Goal: Task Accomplishment & Management: Use online tool/utility

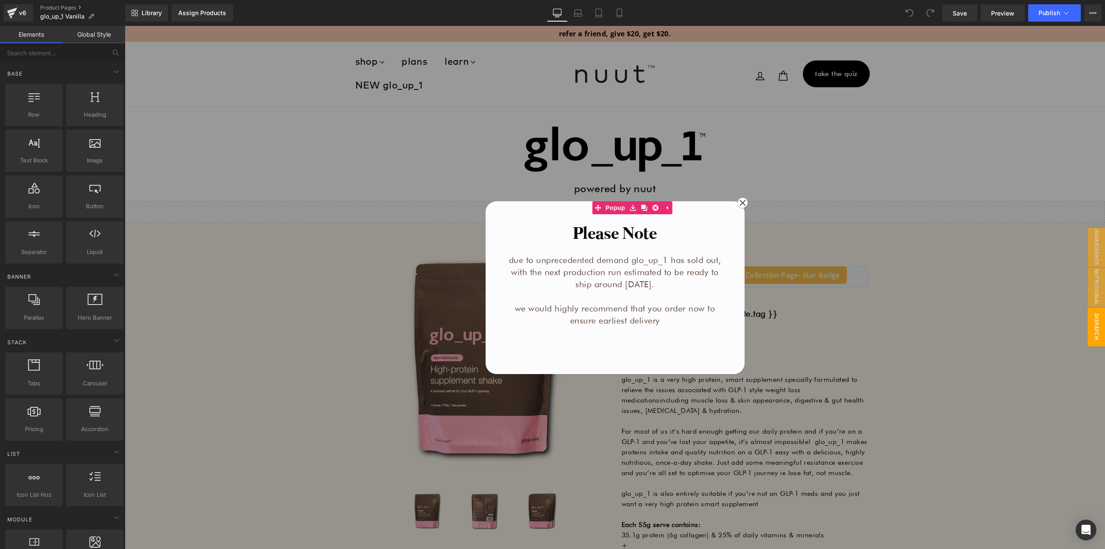
click at [321, 148] on div at bounding box center [615, 287] width 981 height 523
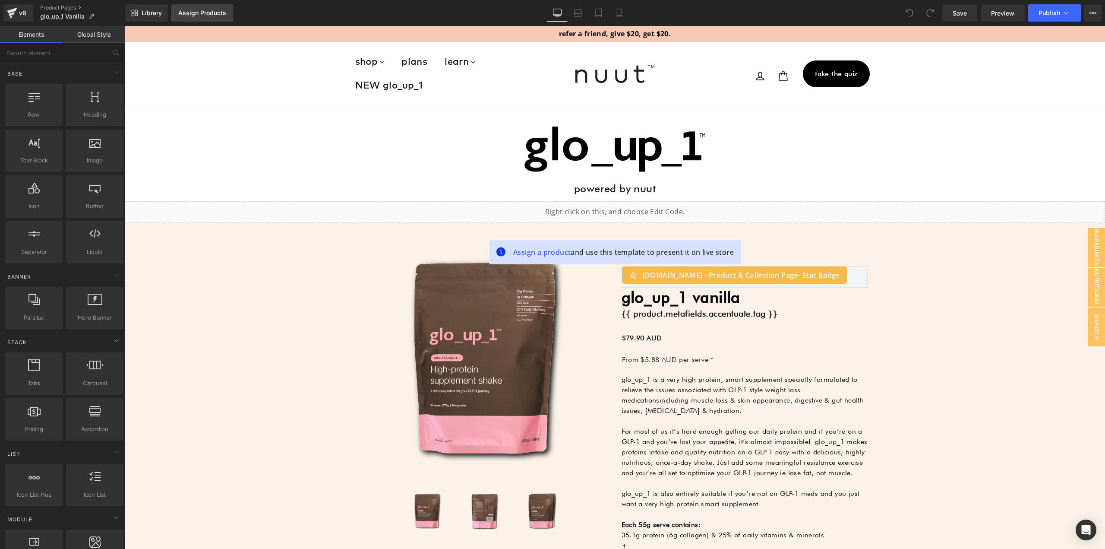
click at [212, 15] on div "Assign Products" at bounding box center [202, 12] width 48 height 7
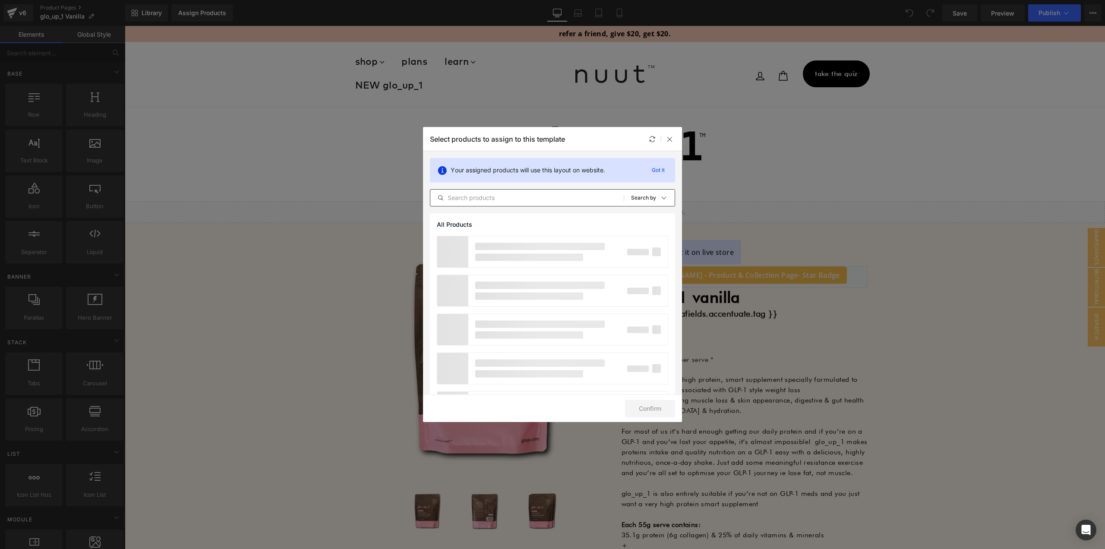
click at [503, 197] on input "text" at bounding box center [527, 198] width 193 height 10
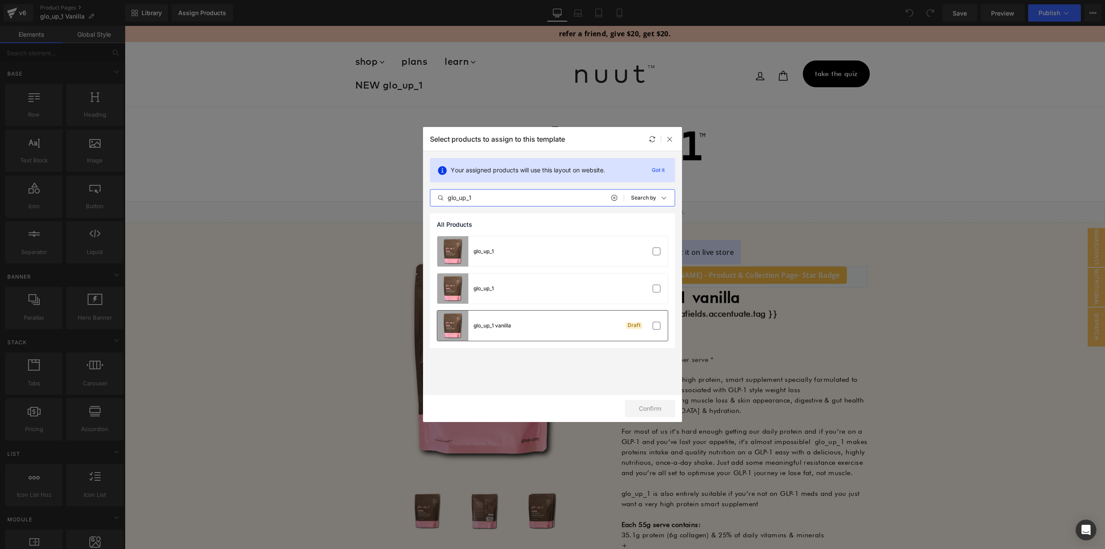
type input "glo_up_1"
click at [567, 328] on div "glo_up_1 vanilla Draft" at bounding box center [552, 325] width 231 height 30
click at [649, 406] on button "Confirm" at bounding box center [650, 408] width 50 height 17
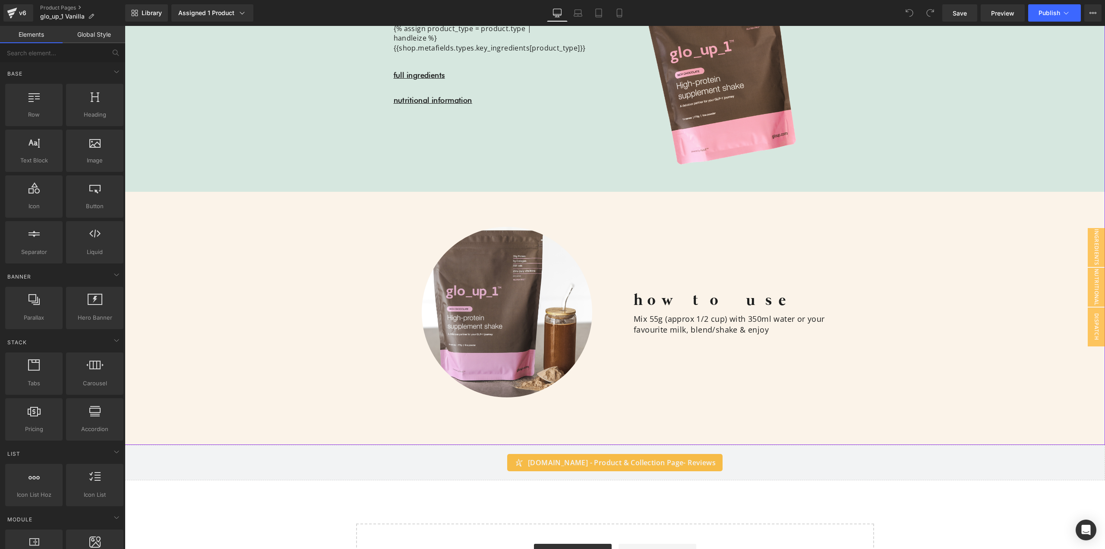
scroll to position [993, 0]
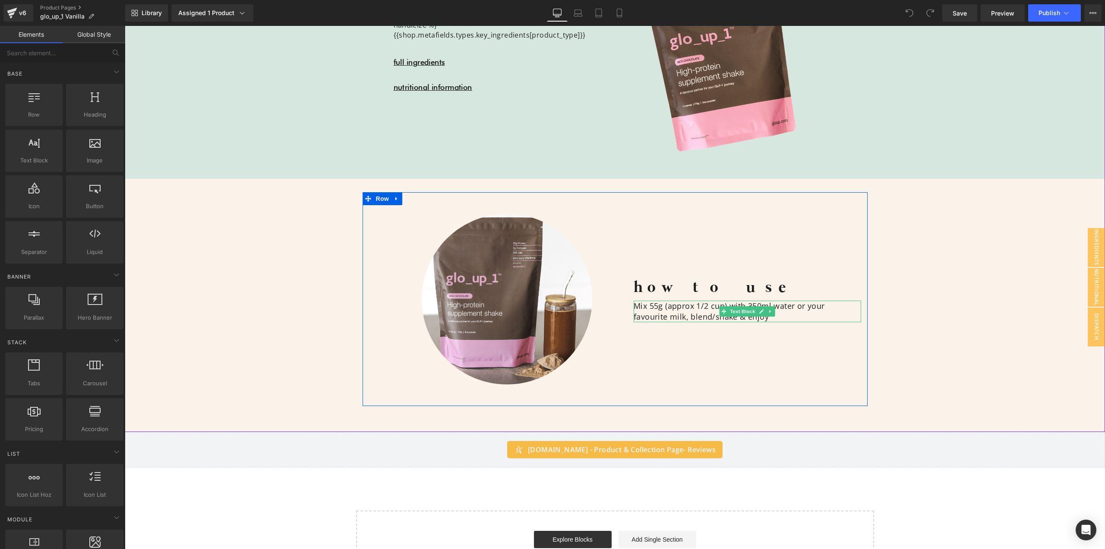
click at [684, 310] on div "Mix 55g (approx 1/2 cup) with 350ml water or your favourite milk, blend/shake &…" at bounding box center [748, 312] width 228 height 22
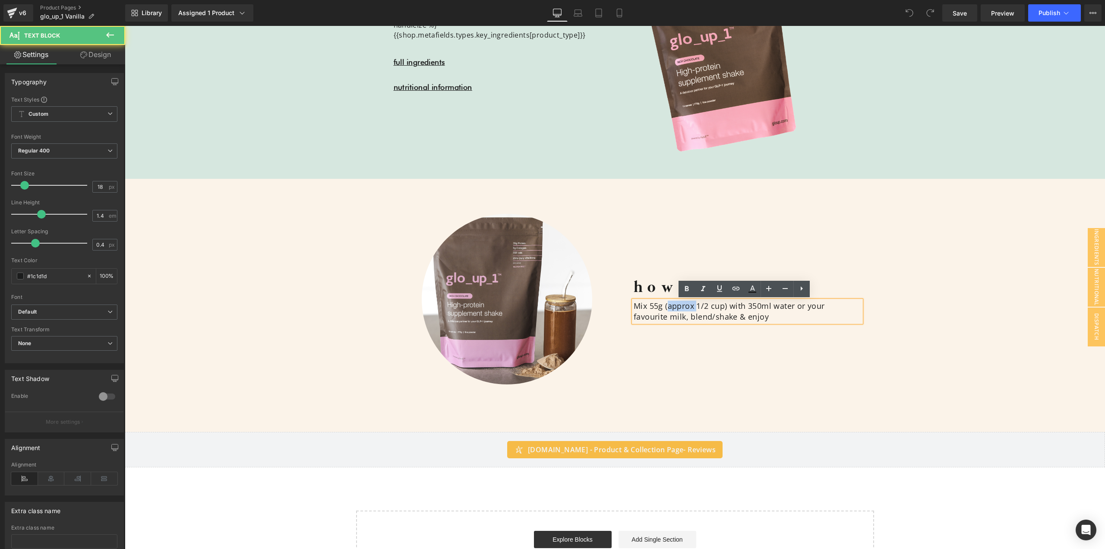
click at [684, 310] on div "Mix 55g (approx 1/2 cup) with 350ml water or your favourite milk, blend/shake &…" at bounding box center [748, 312] width 228 height 22
click at [753, 304] on div "Mix 55g (approx 1/2 cup) with 350ml water or your favourite milk, blend/shake &…" at bounding box center [748, 312] width 228 height 22
click at [709, 310] on div "Mix 55g (approx 1/2 cup) with 350ml water or your favourite milk, blend/shake &…" at bounding box center [748, 312] width 228 height 22
drag, startPoint x: 745, startPoint y: 306, endPoint x: 769, endPoint y: 305, distance: 24.6
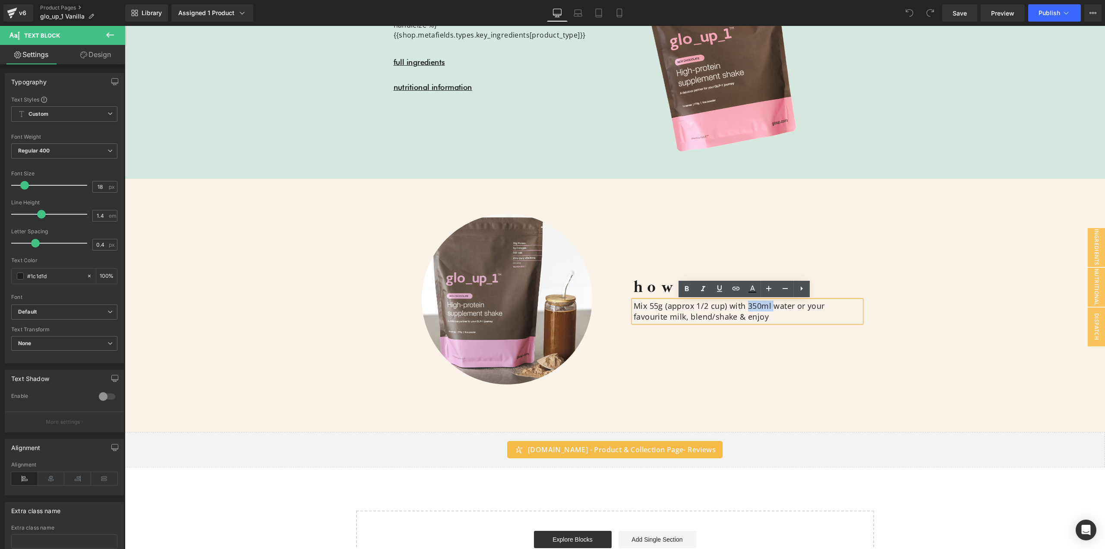
click at [769, 305] on div "Mix 55g (approx 1/2 cup) with 350ml water or your favourite milk, blend/shake &…" at bounding box center [748, 312] width 228 height 22
drag, startPoint x: 746, startPoint y: 305, endPoint x: 767, endPoint y: 305, distance: 21.2
click at [767, 305] on div "Mix 55g (approx 1/2 cup) with 350ml water or your favourite milk, blend/shake &…" at bounding box center [748, 312] width 228 height 22
click at [734, 365] on div "how to use Heading Mix 55g (approx 1/2 cup) with 550ml water or your favourite …" at bounding box center [747, 299] width 241 height 171
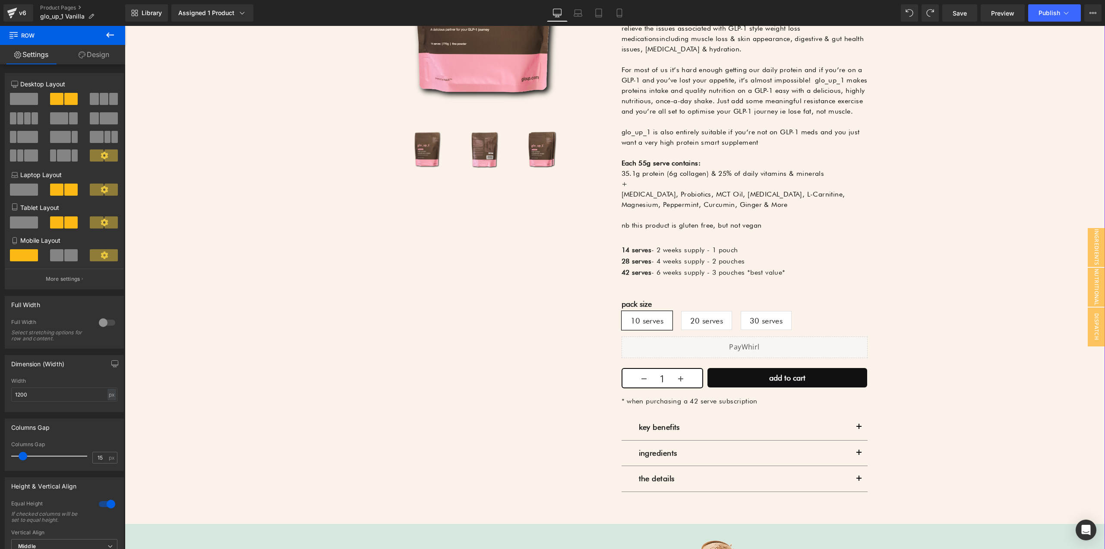
scroll to position [345, 0]
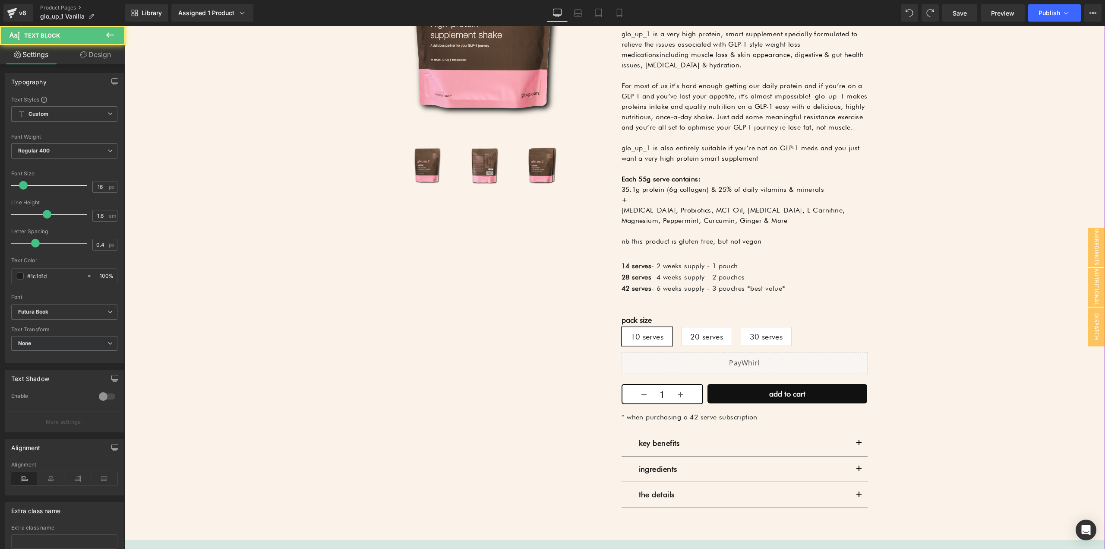
click at [682, 279] on span "- 4 weeks supply - 2 pouches" at bounding box center [698, 277] width 93 height 8
click at [685, 234] on p at bounding box center [745, 231] width 246 height 10
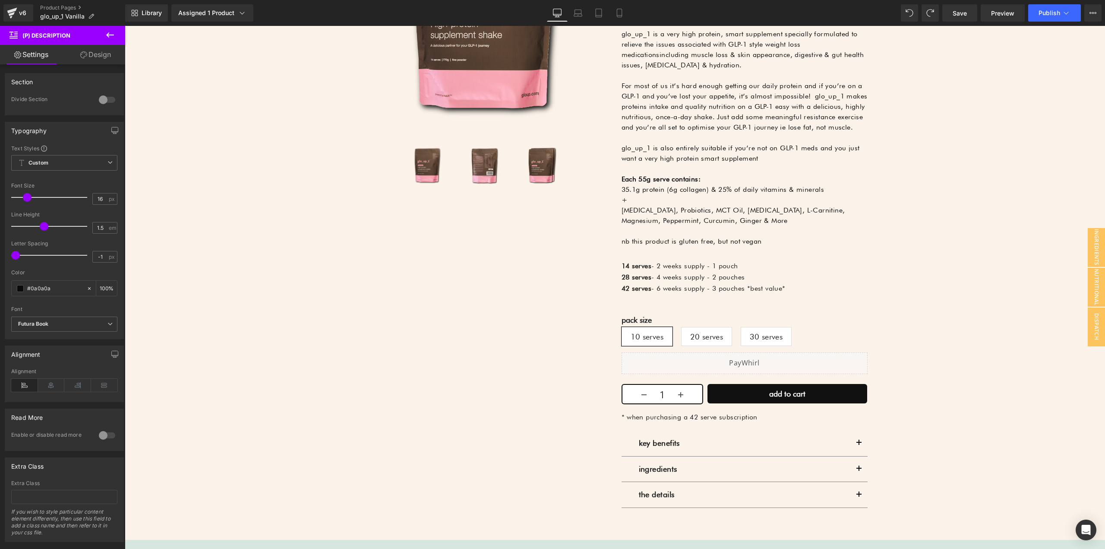
click at [634, 268] on strong "14 serves" at bounding box center [637, 266] width 30 height 8
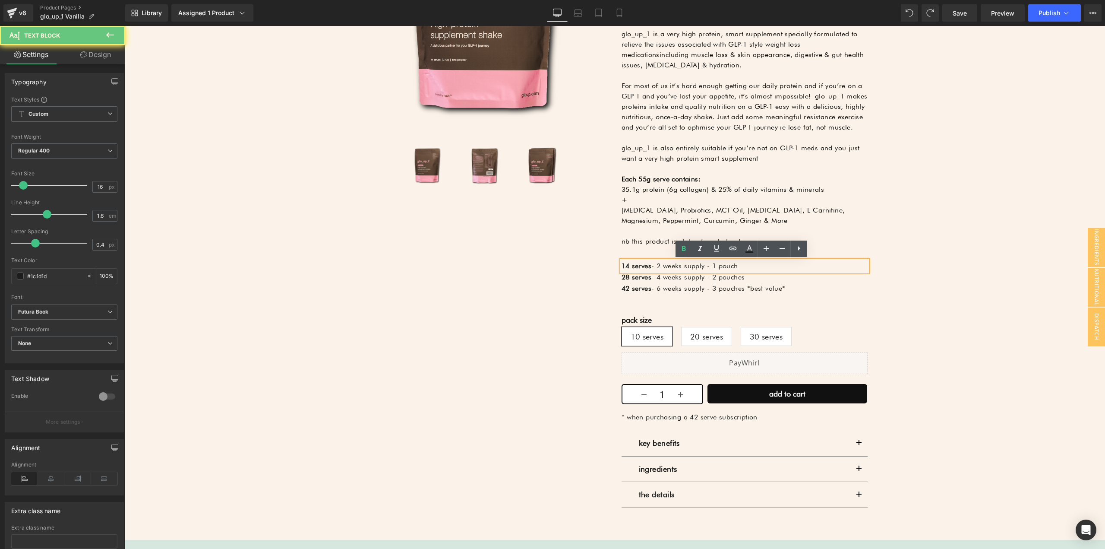
click at [634, 268] on strong "14 serves" at bounding box center [637, 266] width 30 height 8
click at [647, 243] on p "nb this product is gluten free, but not vegan" at bounding box center [745, 241] width 246 height 10
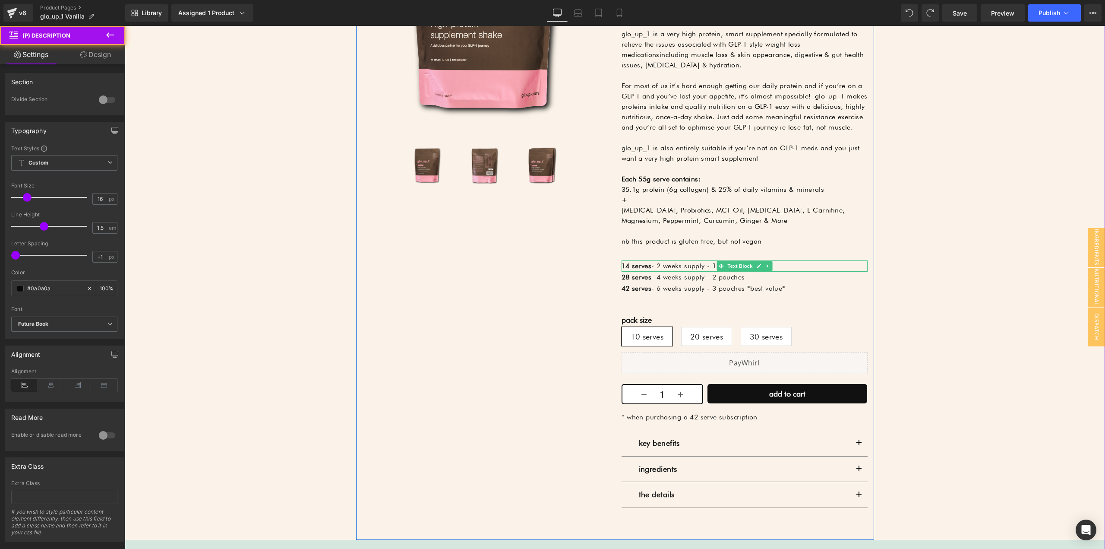
click at [638, 266] on strong "14 serves" at bounding box center [637, 266] width 30 height 8
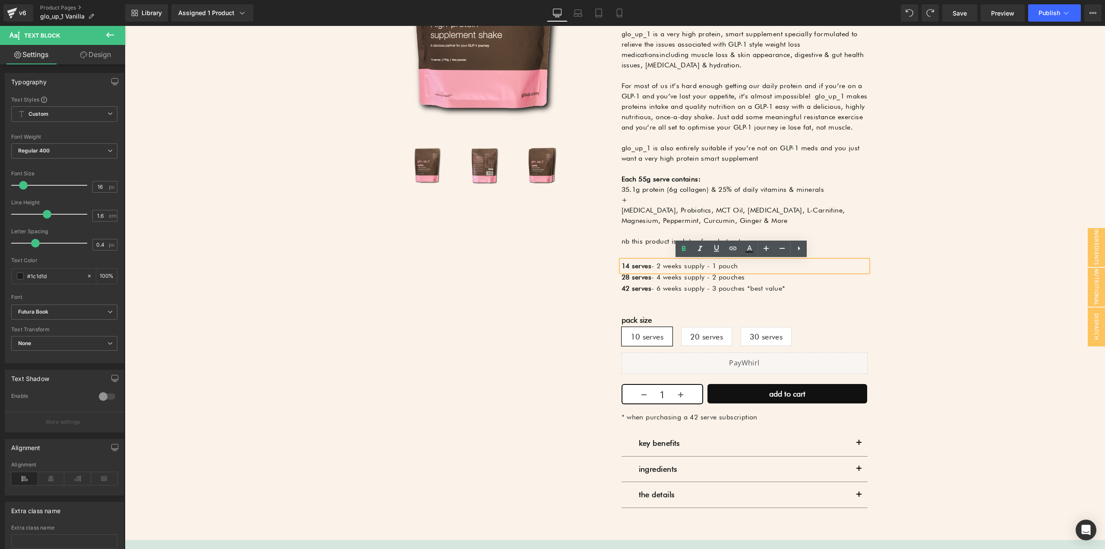
click at [638, 266] on strong "14 serves" at bounding box center [637, 266] width 30 height 8
click at [663, 265] on p "14 serves - 2 weeks supply - 1 pouch" at bounding box center [745, 265] width 246 height 11
click at [624, 266] on strong "14 serves" at bounding box center [637, 266] width 30 height 8
click at [623, 276] on span "28 serves" at bounding box center [637, 277] width 30 height 8
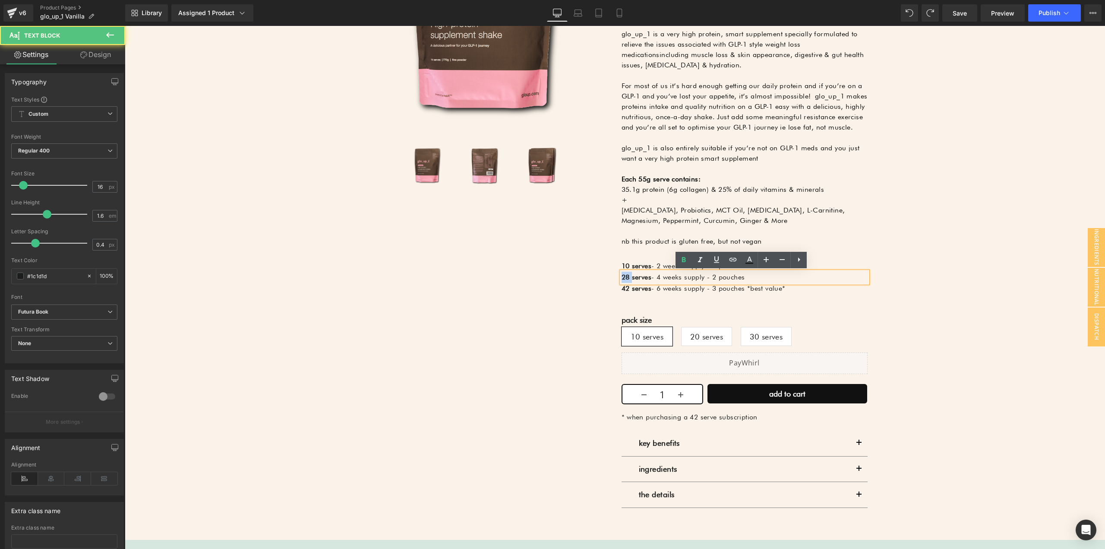
click at [623, 276] on span "28 serves" at bounding box center [637, 277] width 30 height 8
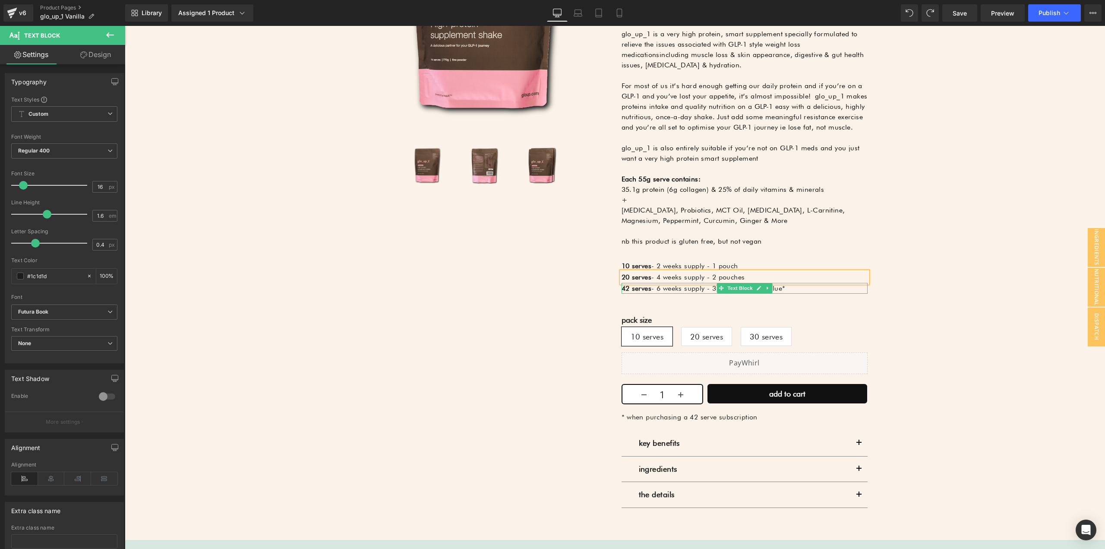
click at [622, 290] on strong "42 serves" at bounding box center [637, 288] width 30 height 8
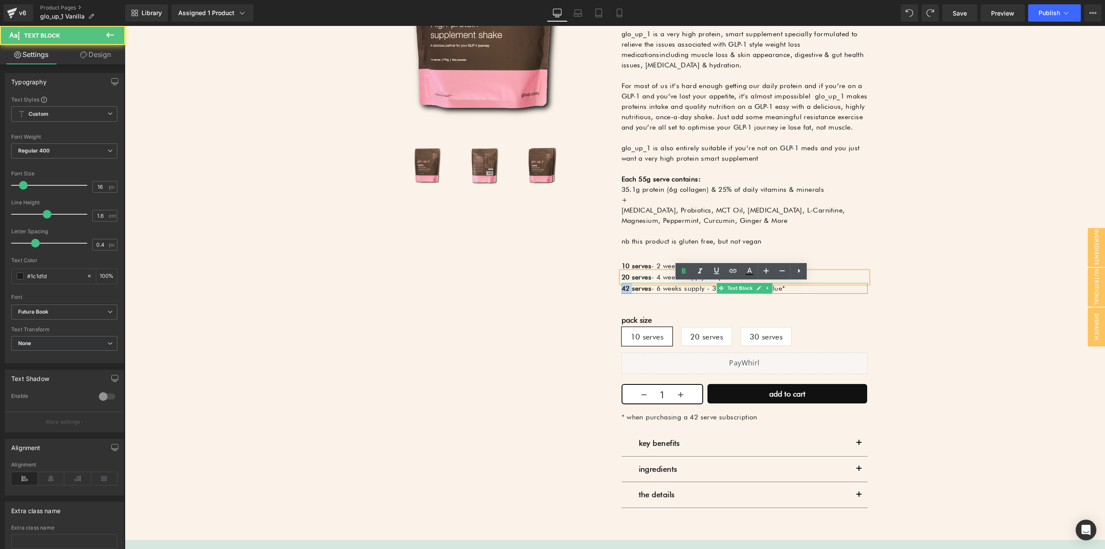
click at [622, 290] on strong "42 serves" at bounding box center [637, 288] width 30 height 8
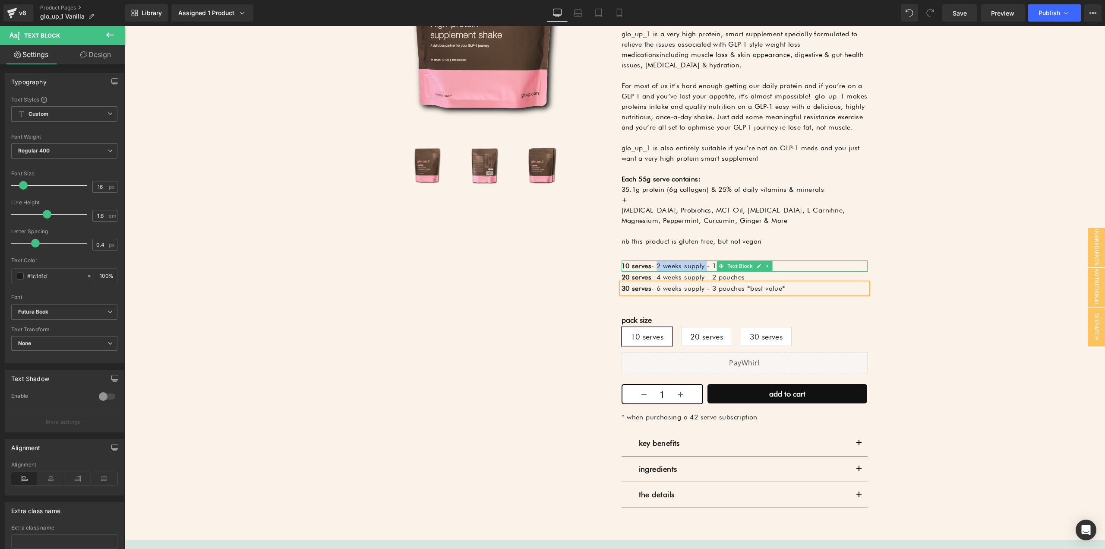
drag, startPoint x: 656, startPoint y: 266, endPoint x: 704, endPoint y: 267, distance: 48.4
click at [704, 267] on p "10 serves - 2 weeks supply - 1 pouch" at bounding box center [745, 265] width 246 height 11
click at [668, 275] on span "- 4 weeks supply - 2 pouches" at bounding box center [698, 277] width 93 height 8
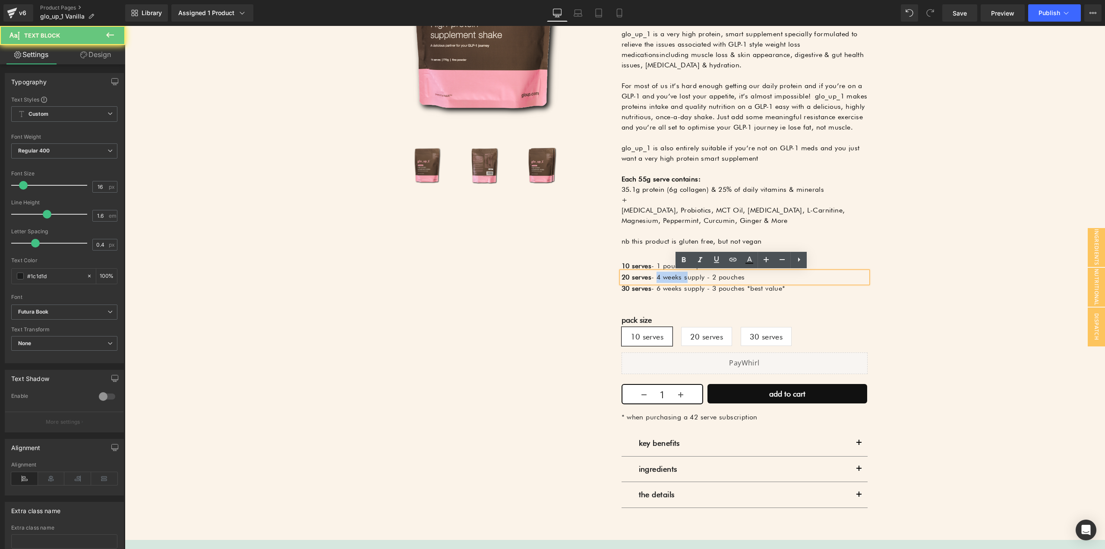
drag, startPoint x: 654, startPoint y: 277, endPoint x: 684, endPoint y: 274, distance: 29.9
click at [684, 274] on span "- 4 weeks supply - 2 pouches" at bounding box center [698, 277] width 93 height 8
click at [683, 275] on span "- 4 weeks supply - 2 pouches" at bounding box center [698, 277] width 93 height 8
drag, startPoint x: 655, startPoint y: 277, endPoint x: 703, endPoint y: 276, distance: 47.9
click at [703, 276] on span "- 4 weeks supply - 2 pouches" at bounding box center [698, 277] width 93 height 8
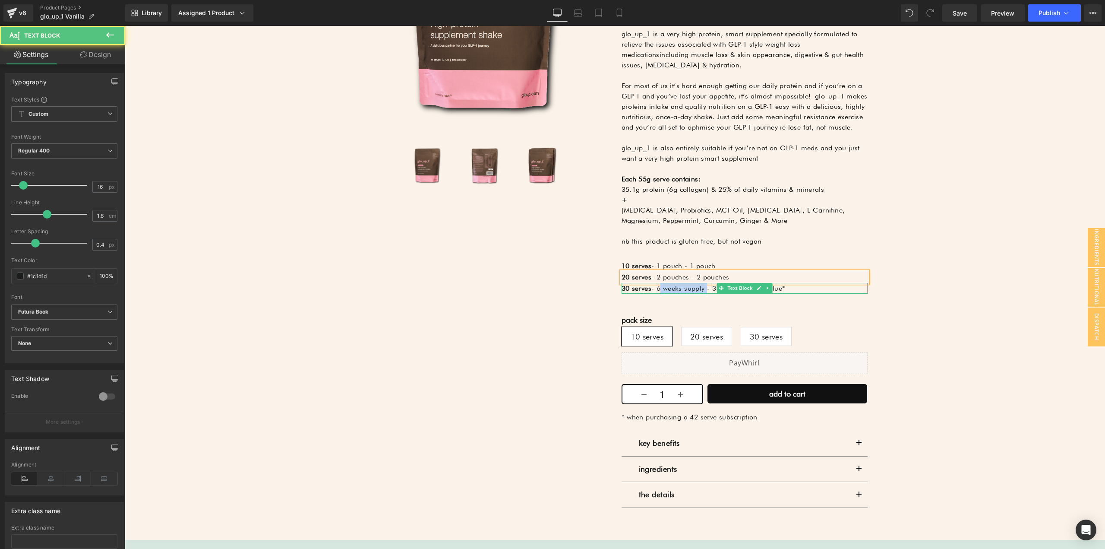
drag, startPoint x: 655, startPoint y: 288, endPoint x: 703, endPoint y: 290, distance: 47.1
click at [703, 290] on span "- 6 weeks supply - 3 pouches *best value*" at bounding box center [719, 288] width 134 height 8
click at [670, 266] on p "10 serves - 1 pouch - 1 pouch" at bounding box center [745, 265] width 246 height 11
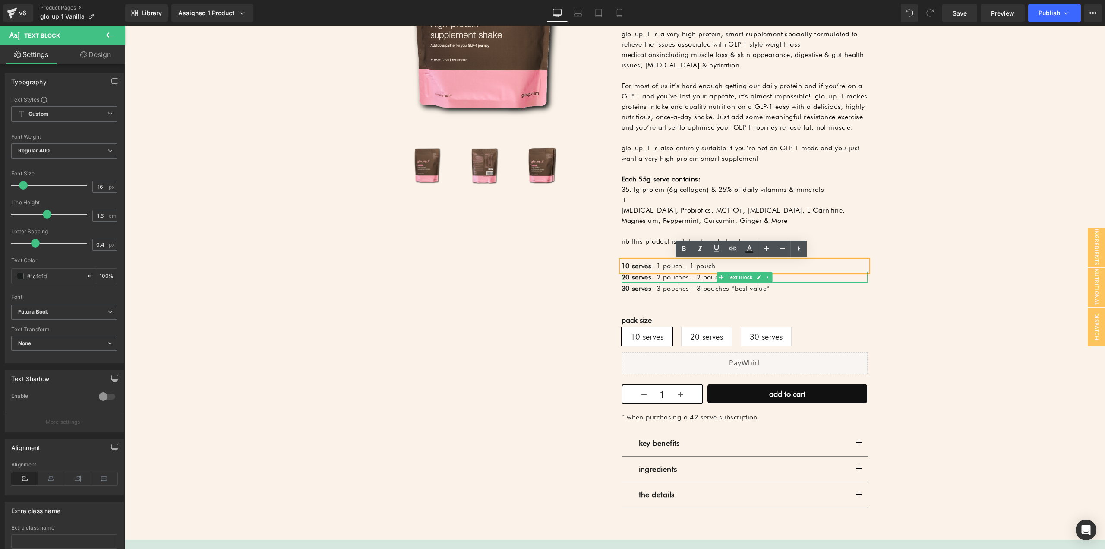
click at [699, 279] on span "- 2 pouches - 2 pouches" at bounding box center [691, 277] width 78 height 8
drag, startPoint x: 695, startPoint y: 277, endPoint x: 760, endPoint y: 276, distance: 64.3
click at [760, 276] on p "20 serves - 2 pouches - 2 pouches" at bounding box center [745, 277] width 246 height 11
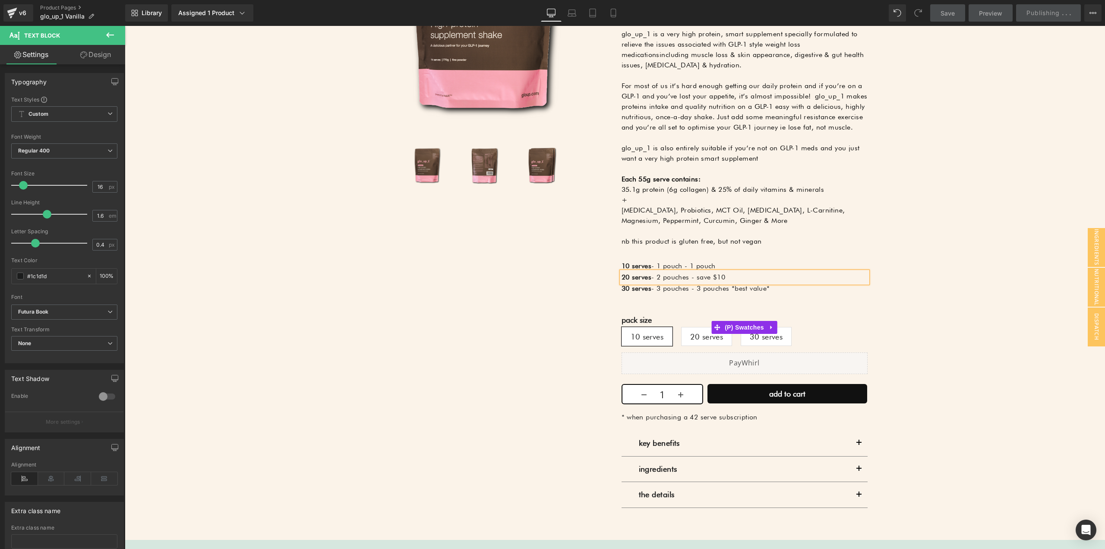
click at [681, 290] on span "- 3 pouches - 3 pouches *best value*" at bounding box center [711, 288] width 118 height 8
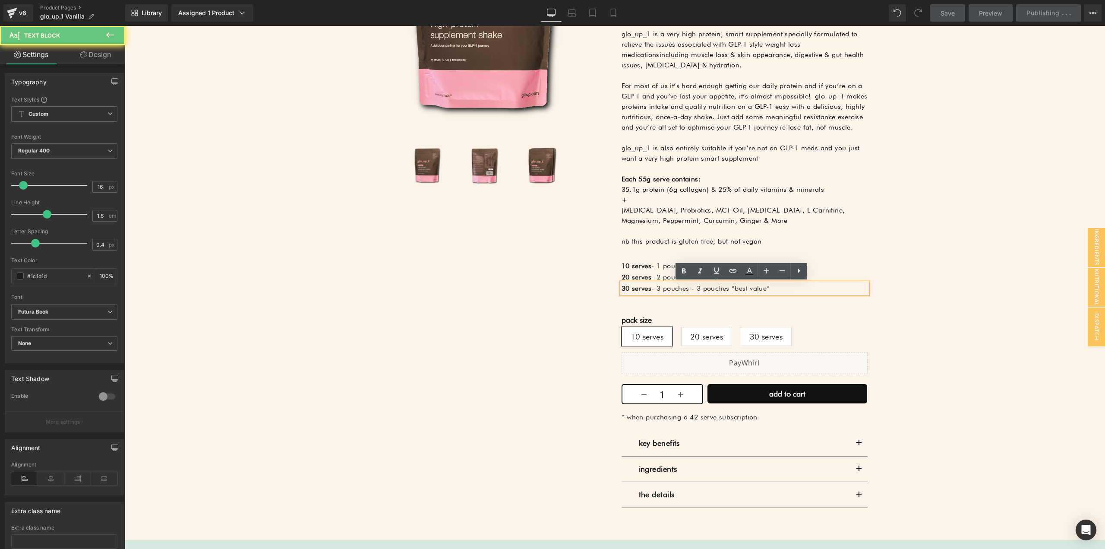
drag, startPoint x: 696, startPoint y: 288, endPoint x: 785, endPoint y: 290, distance: 89.4
click at [785, 290] on p "30 serves - 3 pouches - 3 pouches *best value*" at bounding box center [745, 288] width 246 height 11
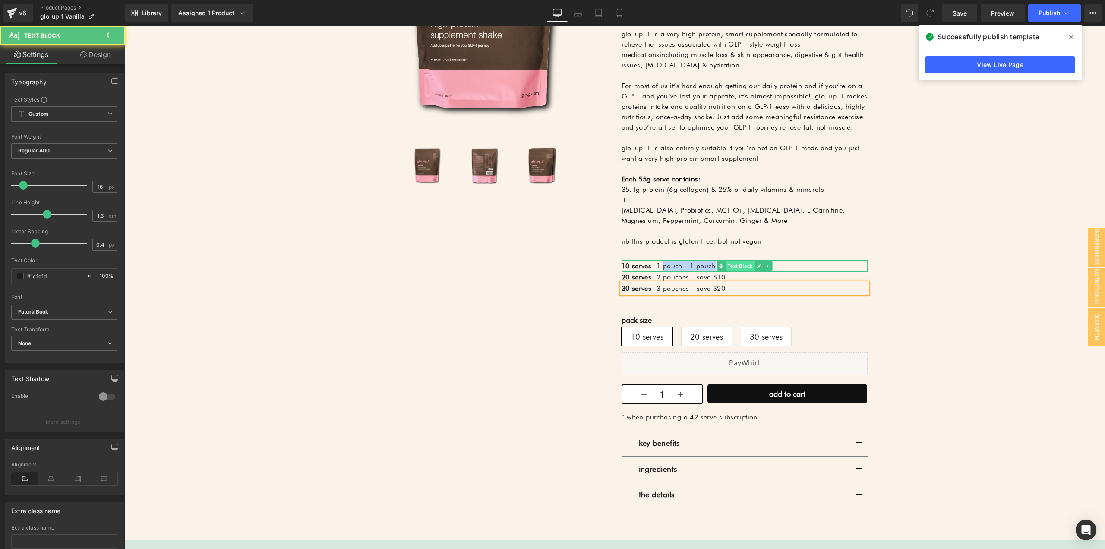
drag, startPoint x: 663, startPoint y: 266, endPoint x: 750, endPoint y: 269, distance: 86.9
click at [750, 269] on div "10 serves - 1 pouch - 1 pouch Text Block" at bounding box center [745, 265] width 246 height 11
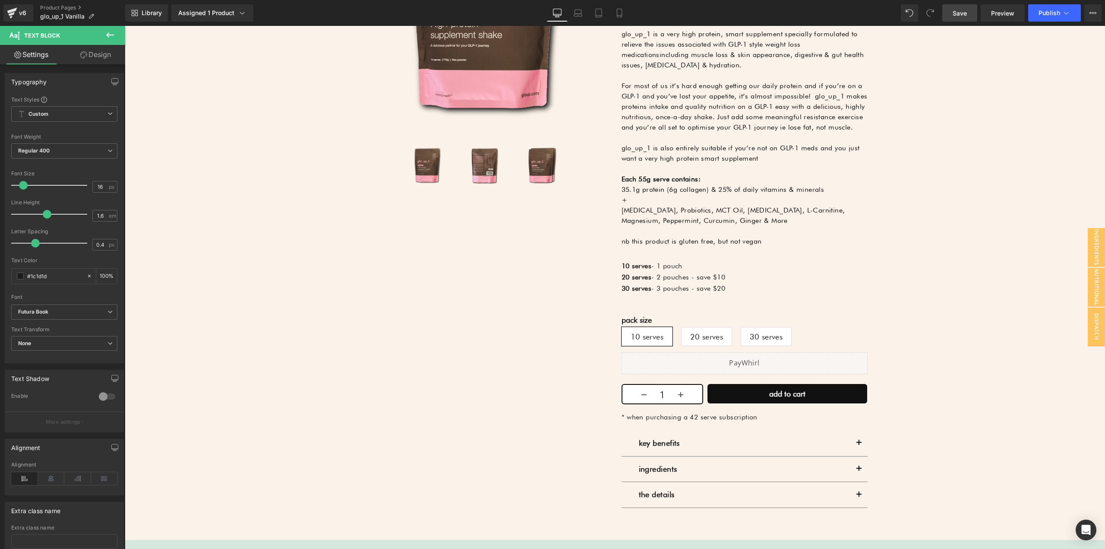
click at [969, 12] on link "Save" at bounding box center [960, 12] width 35 height 17
click at [234, 16] on div "Assigned 1 Product" at bounding box center [212, 13] width 68 height 9
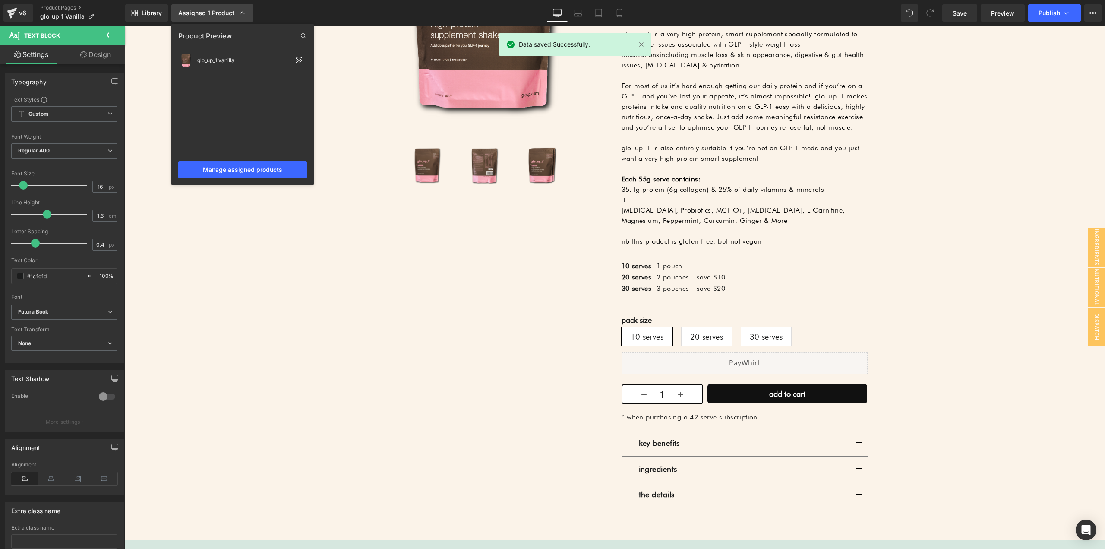
click at [235, 14] on div "Assigned 1 Product" at bounding box center [212, 13] width 68 height 9
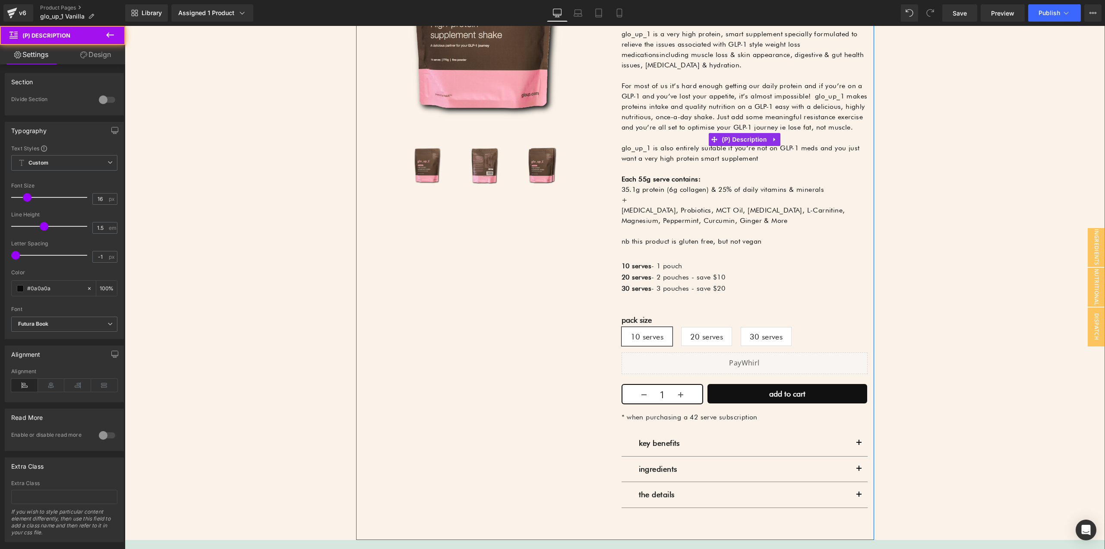
click at [657, 154] on p "glo_up_1 is also entirely suitable if you’re not on GLP-1 meds and you just wan…" at bounding box center [745, 153] width 246 height 21
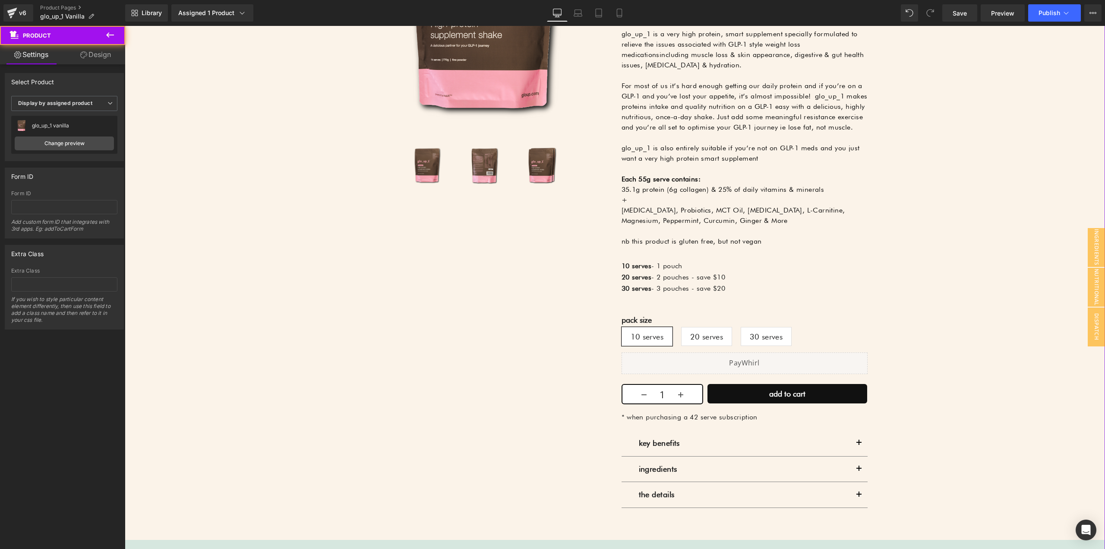
click at [929, 279] on div "Sale Off (P) Image ‹" at bounding box center [615, 484] width 972 height 1189
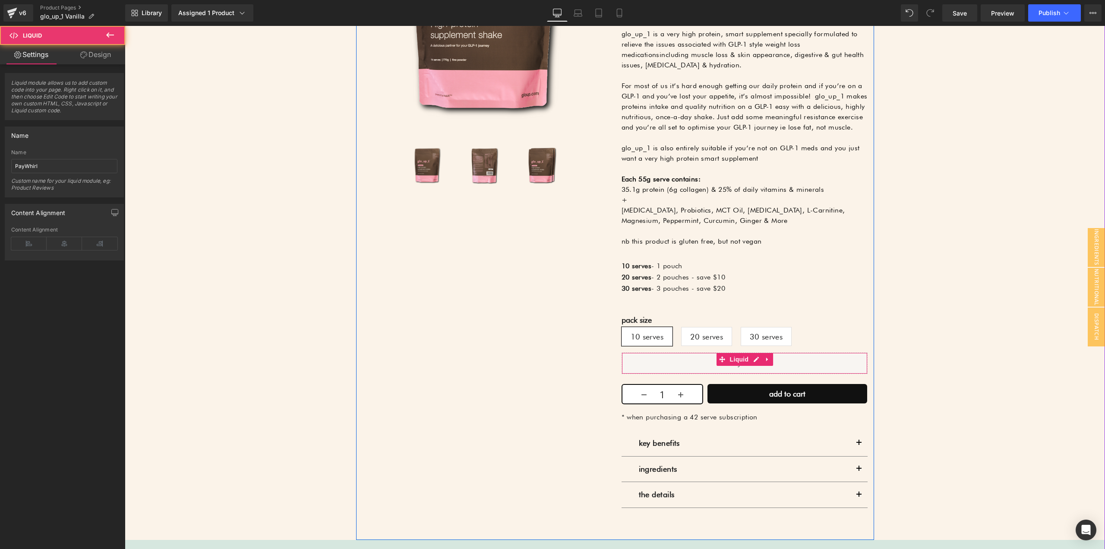
click at [696, 360] on div "Liquid" at bounding box center [745, 363] width 246 height 22
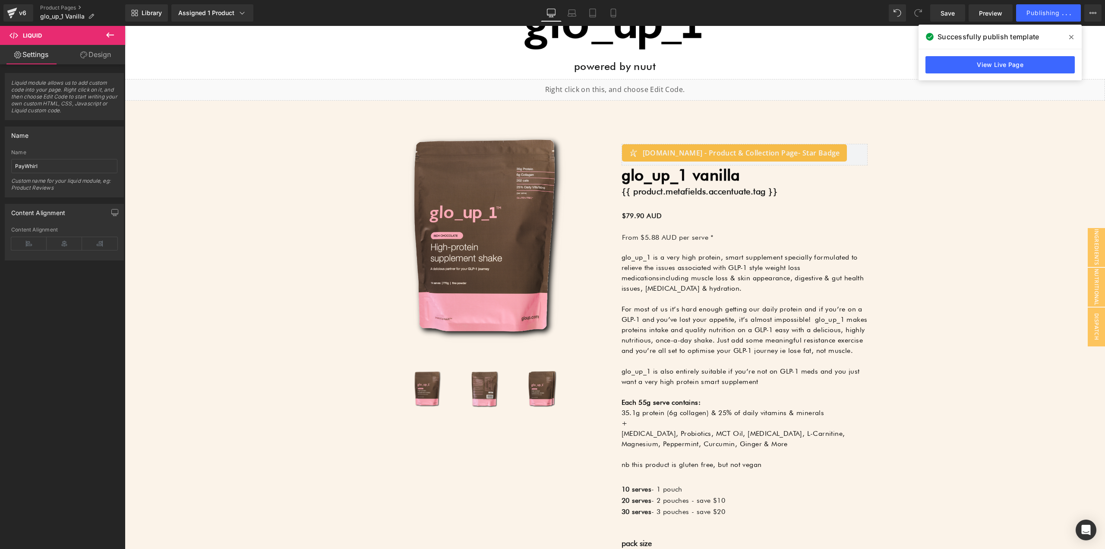
scroll to position [130, 0]
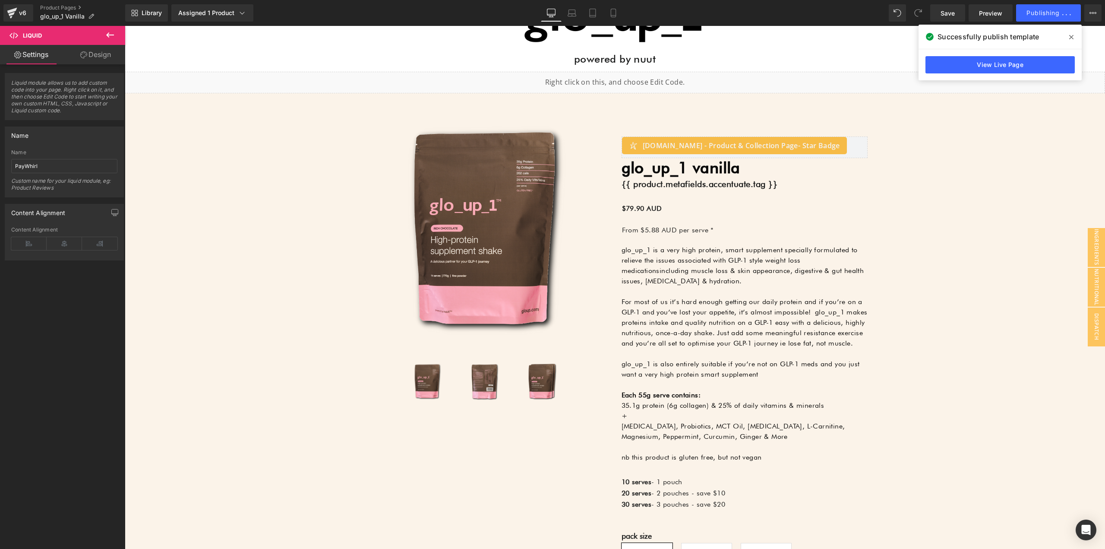
click at [705, 288] on p at bounding box center [745, 291] width 246 height 10
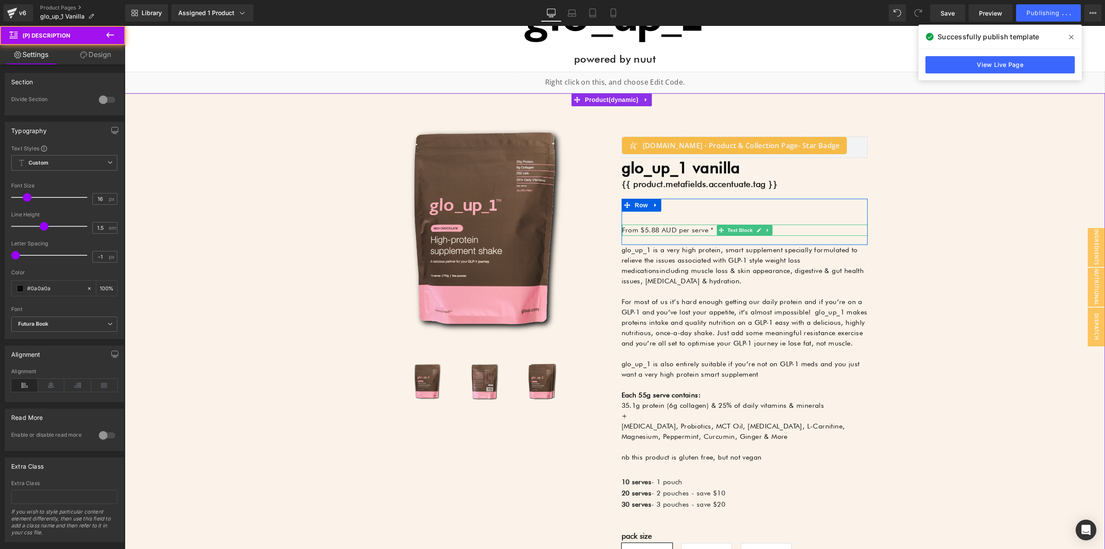
click at [677, 231] on p "From $5.88 AUD per serve *" at bounding box center [745, 230] width 246 height 11
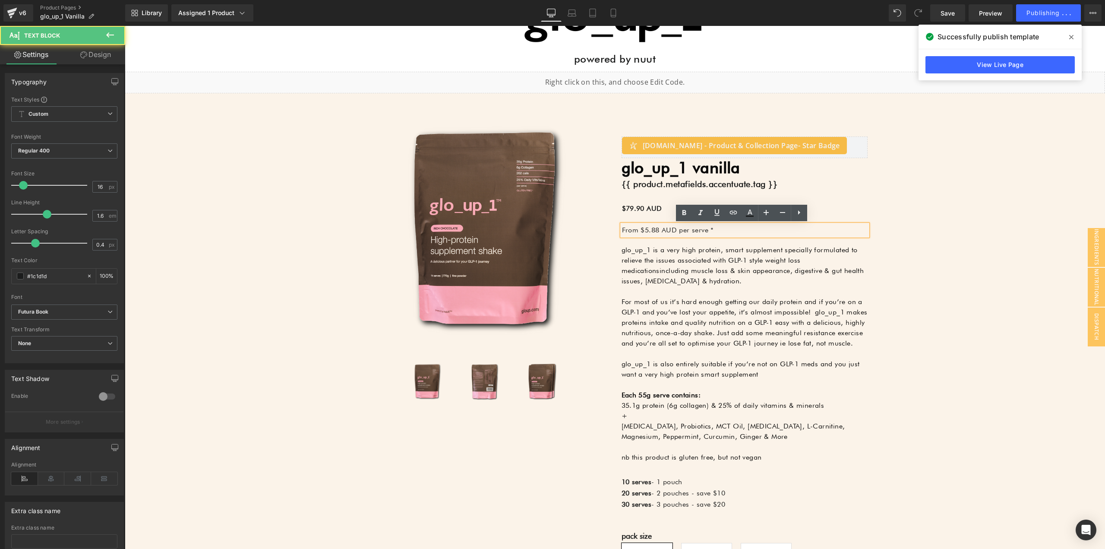
click at [640, 228] on p "From $5.88 AUD per serve *" at bounding box center [745, 230] width 246 height 11
drag, startPoint x: 628, startPoint y: 230, endPoint x: 658, endPoint y: 233, distance: 29.5
click at [631, 230] on p "From $5.88 AUD per serve *" at bounding box center [745, 230] width 246 height 11
click at [658, 233] on p "From $5.88 AUD per serve *" at bounding box center [745, 230] width 246 height 11
drag, startPoint x: 674, startPoint y: 232, endPoint x: 699, endPoint y: 232, distance: 24.6
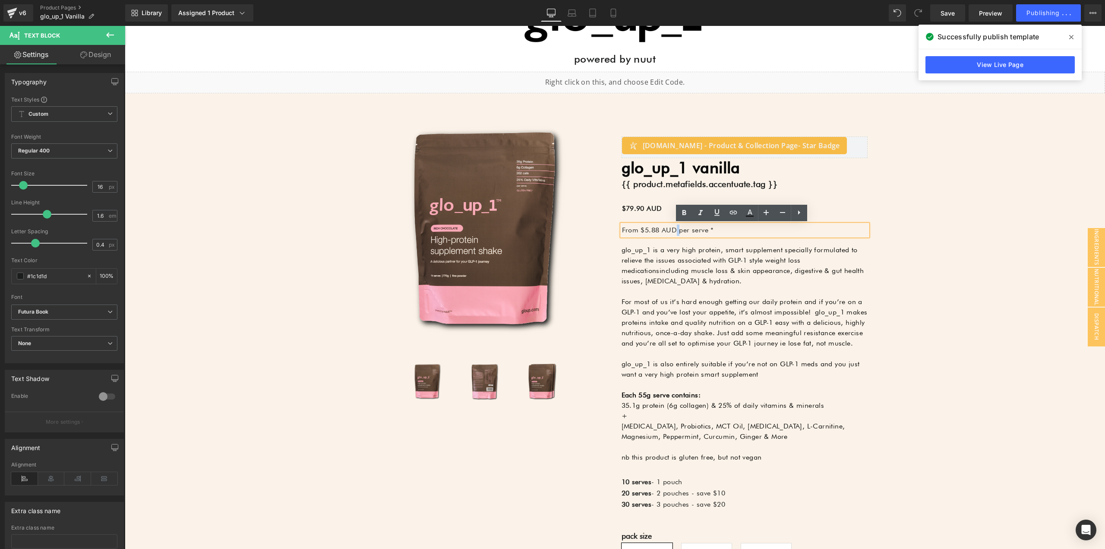
click at [675, 232] on p "From $5.88 AUD per serve *" at bounding box center [745, 230] width 246 height 11
click at [728, 231] on p "From $5.88 AUD per serve *" at bounding box center [745, 230] width 246 height 11
click at [684, 231] on p "From $5.88 AUD per serve *" at bounding box center [745, 230] width 246 height 11
click at [718, 232] on p "From $5.88 AUD per serve *" at bounding box center [745, 230] width 246 height 11
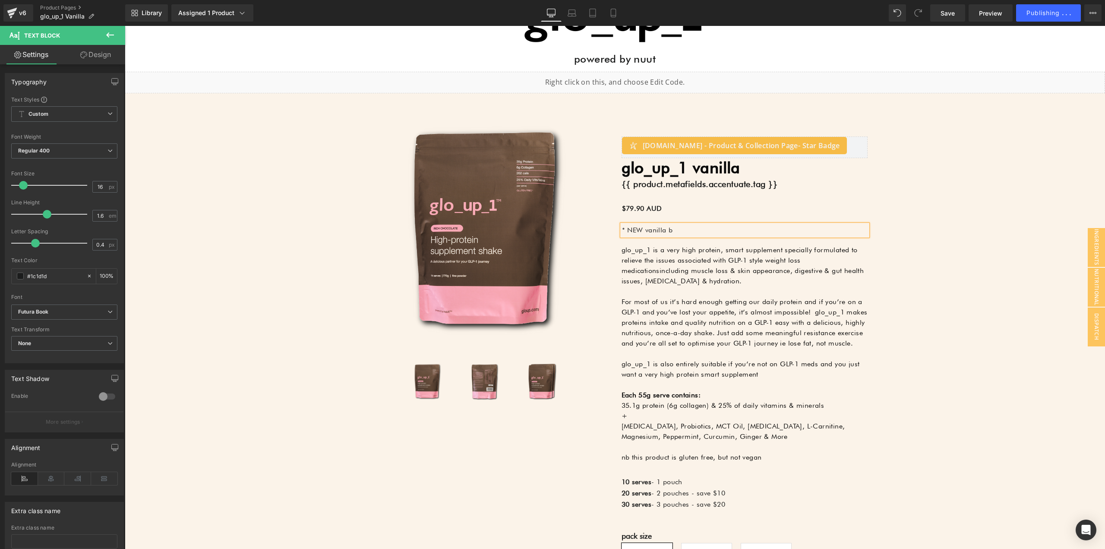
click at [673, 230] on p "* NEW vanilla b" at bounding box center [745, 230] width 246 height 11
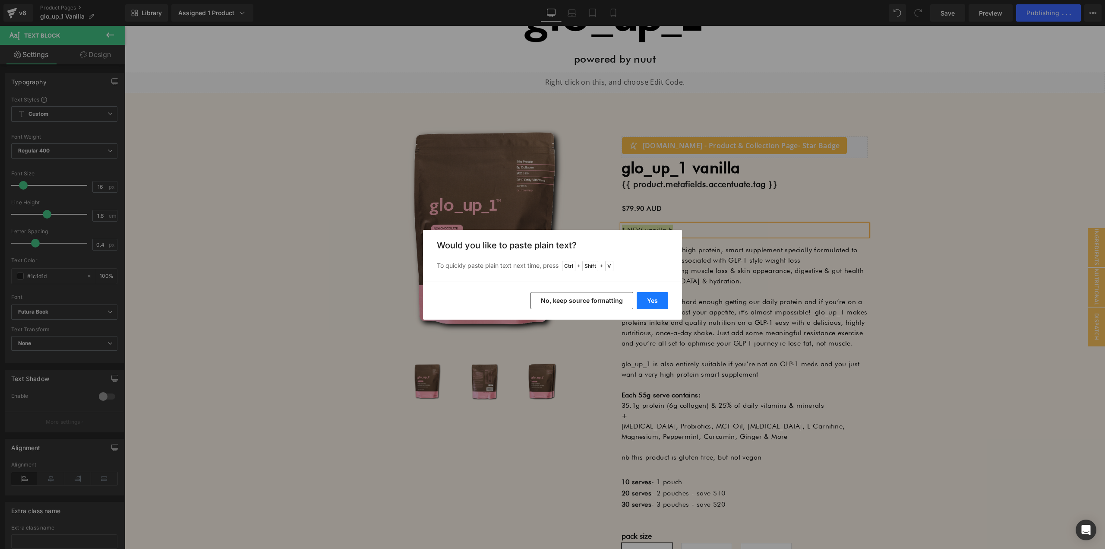
click at [655, 301] on button "Yes" at bounding box center [653, 300] width 32 height 17
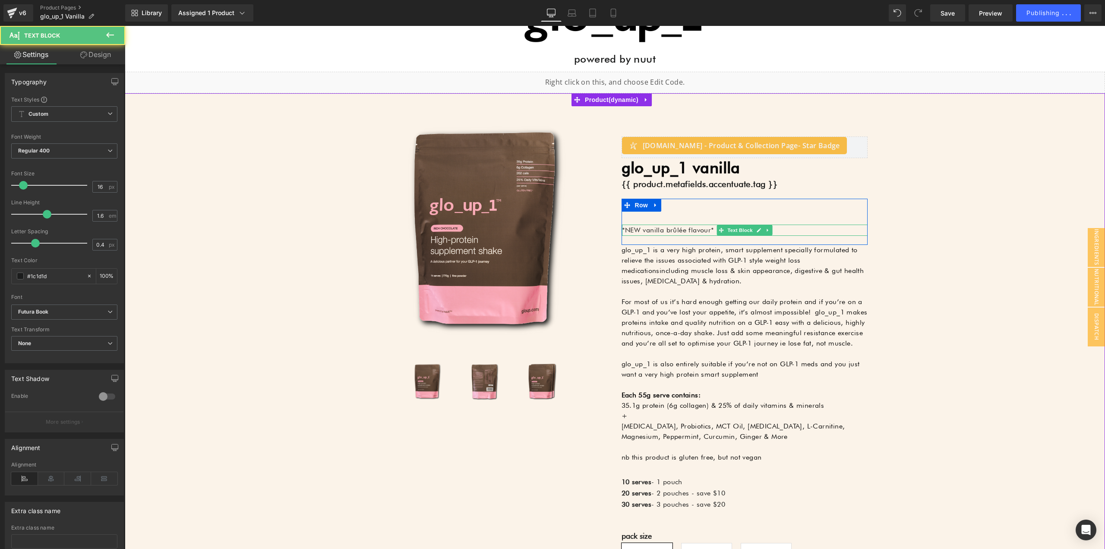
click at [663, 231] on p "*NEW vanilla brûlée flavour*" at bounding box center [745, 230] width 246 height 11
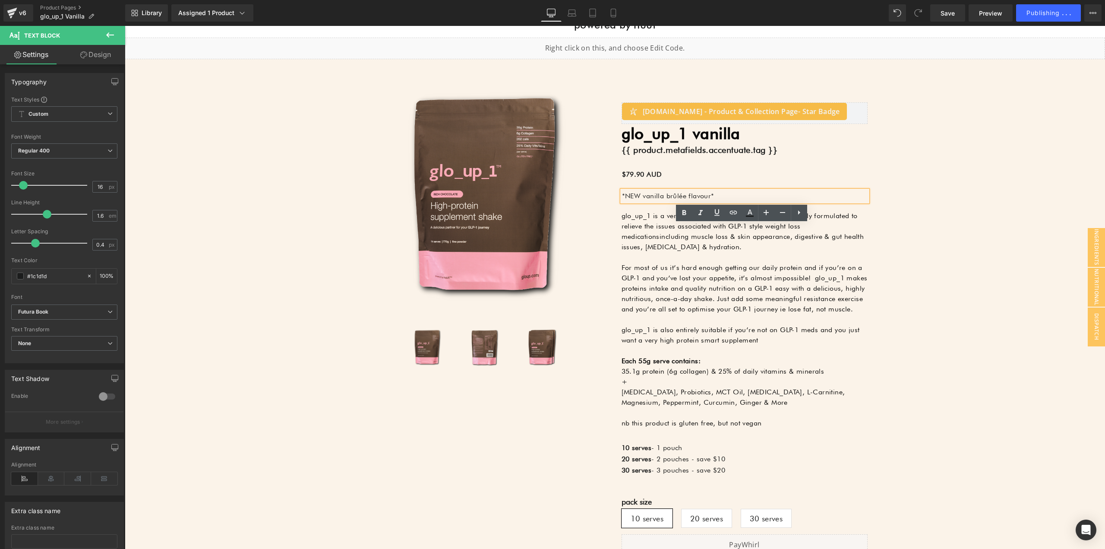
scroll to position [302, 0]
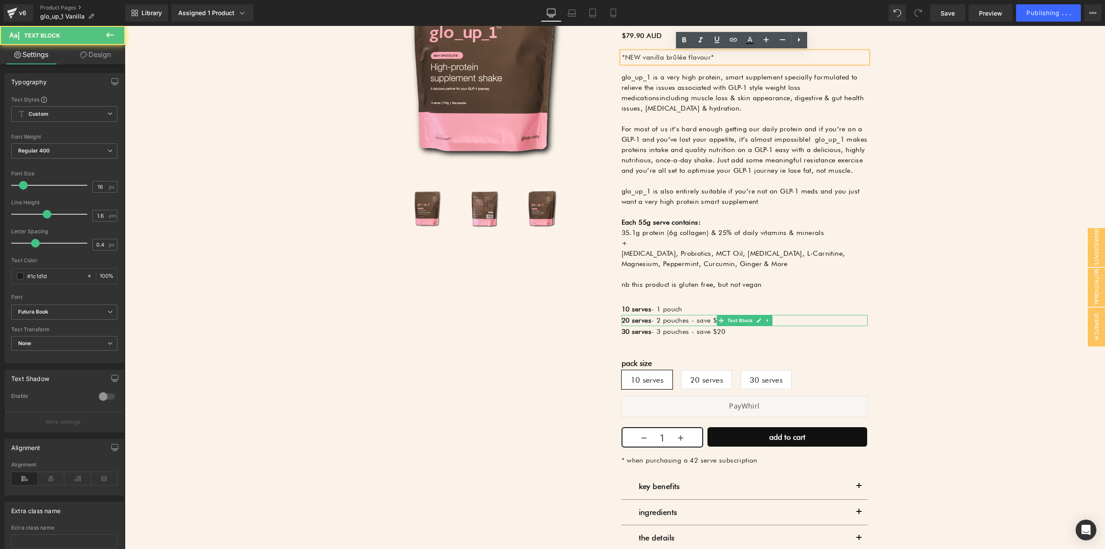
click at [675, 323] on span "- 2 pouches - save $10" at bounding box center [689, 320] width 74 height 8
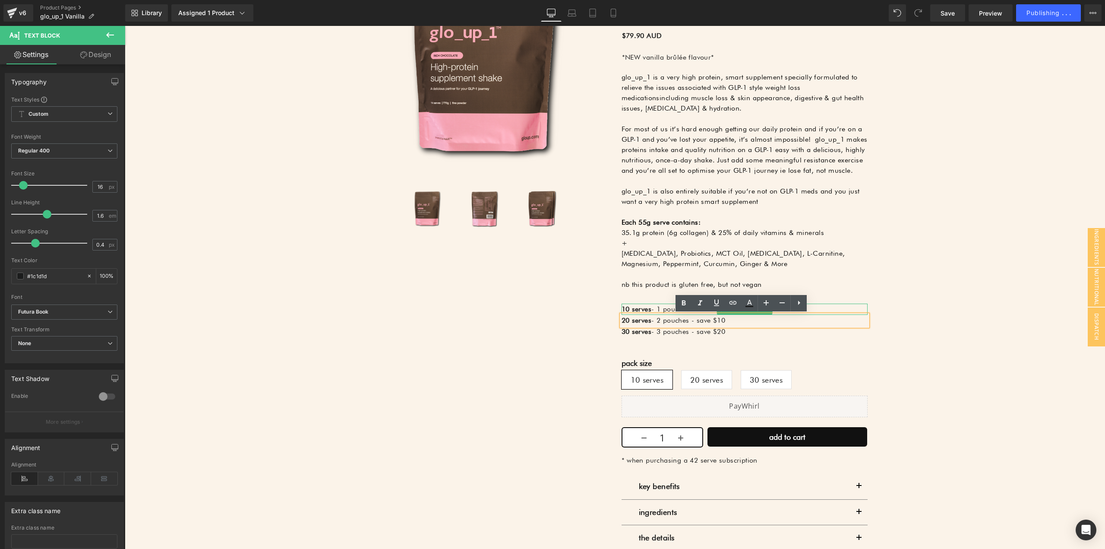
click at [655, 309] on p "10 serves - 1 pouch" at bounding box center [745, 309] width 246 height 11
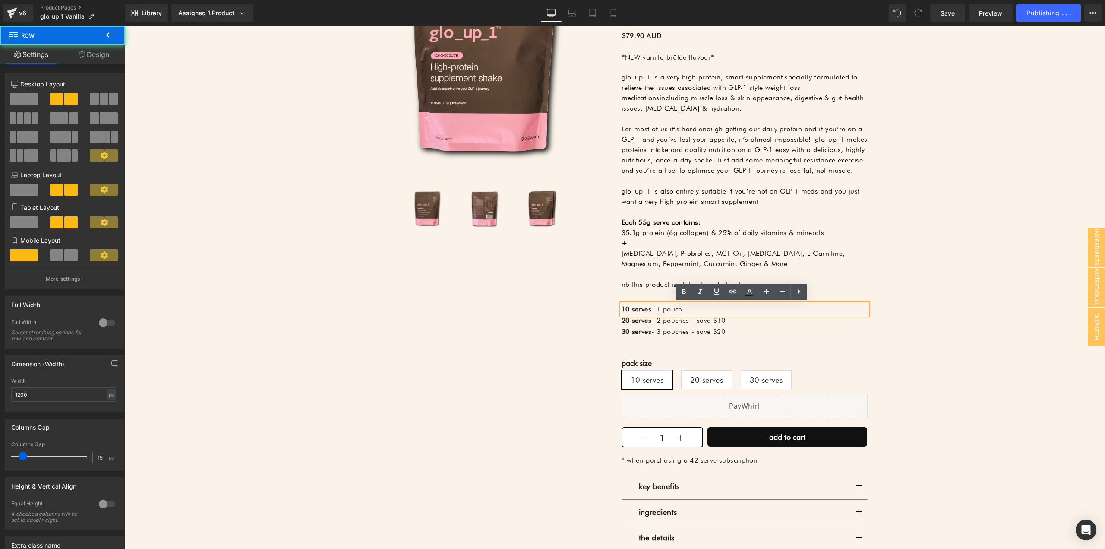
click at [475, 326] on div "Sale Off (P) Image ‹" at bounding box center [615, 258] width 518 height 649
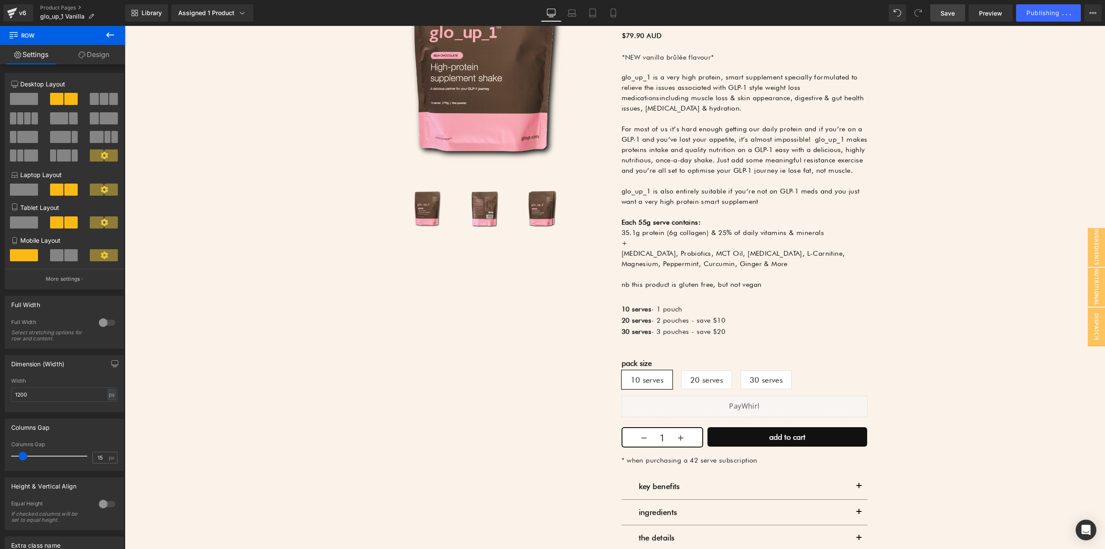
click at [950, 16] on span "Save" at bounding box center [948, 13] width 14 height 9
click at [945, 12] on span "Save" at bounding box center [948, 13] width 14 height 9
click at [1054, 14] on span "Publishing" at bounding box center [1043, 12] width 33 height 7
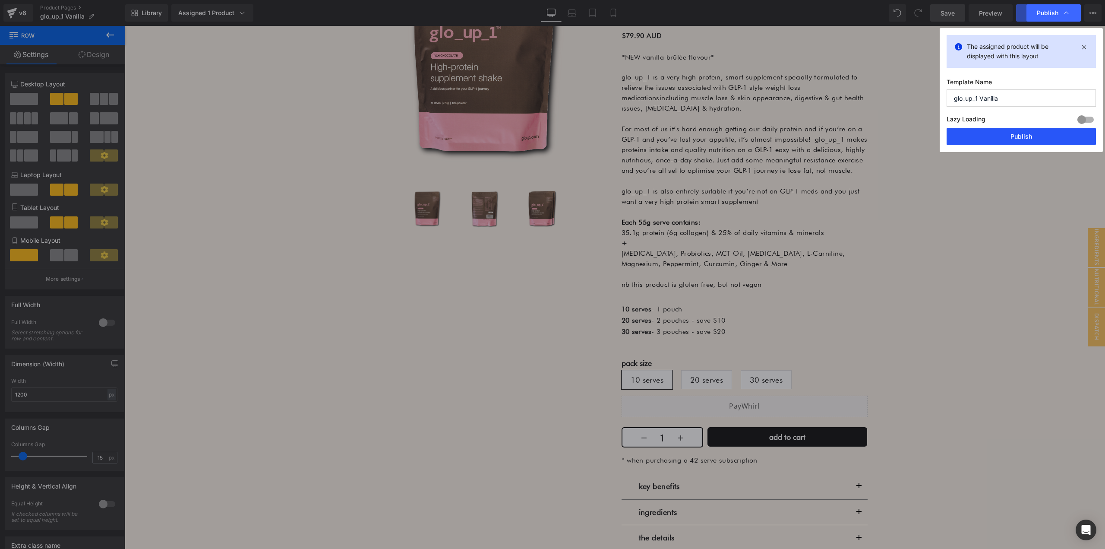
click at [1008, 139] on button "Publish" at bounding box center [1021, 136] width 149 height 17
